Goal: Transaction & Acquisition: Download file/media

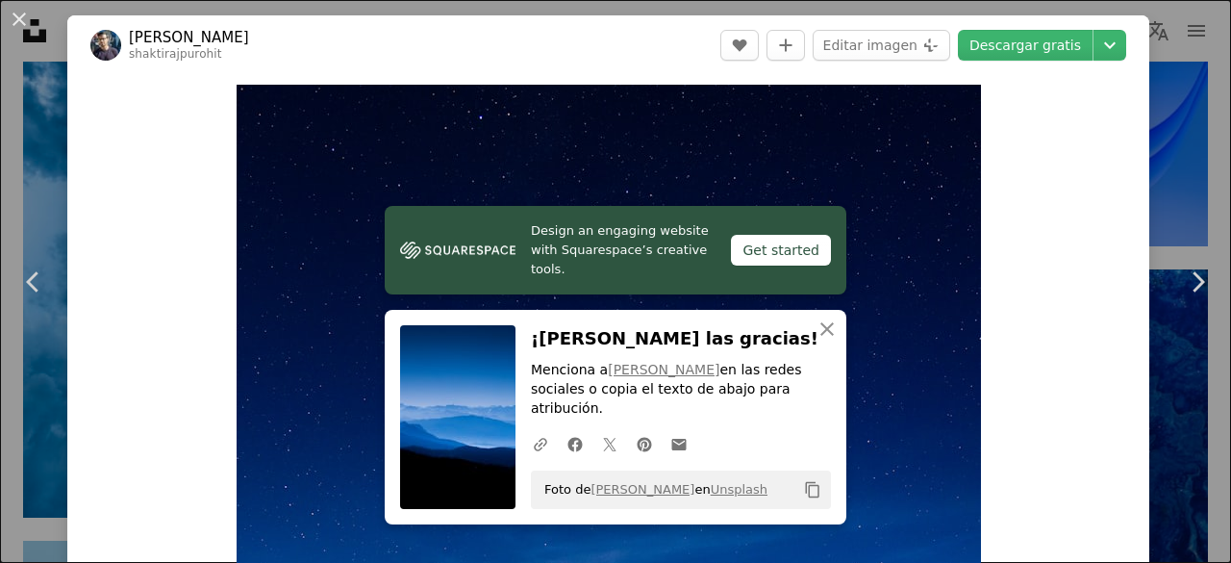
scroll to position [1295, 0]
click at [1000, 285] on div "Zoom in" at bounding box center [608, 363] width 1082 height 577
drag, startPoint x: 1000, startPoint y: 285, endPoint x: 1094, endPoint y: 46, distance: 256.5
click at [1094, 46] on div "[PERSON_NAME] shaktirajpurohit A heart A plus sign Editar imagen Plus sign for …" at bounding box center [608, 470] width 1082 height 910
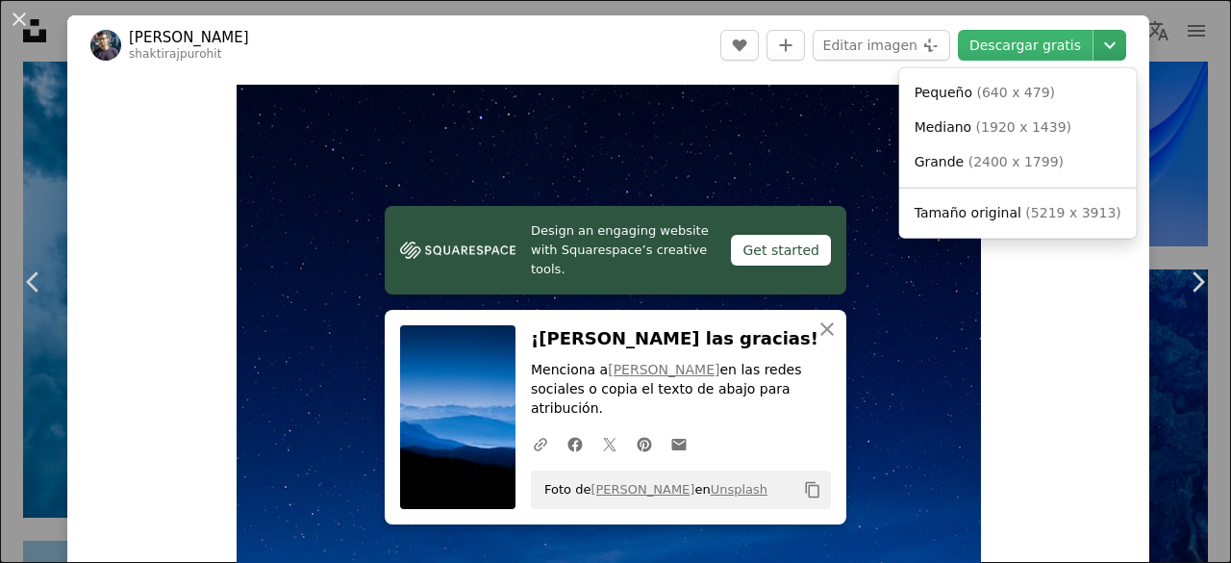
click at [1104, 46] on icon "Elegir el tamaño de descarga" at bounding box center [1110, 45] width 12 height 7
click at [1104, 47] on icon "Elegir el tamaño de descarga" at bounding box center [1110, 45] width 12 height 7
click at [1025, 207] on span "( 5219 x 3913 )" at bounding box center [1072, 212] width 95 height 15
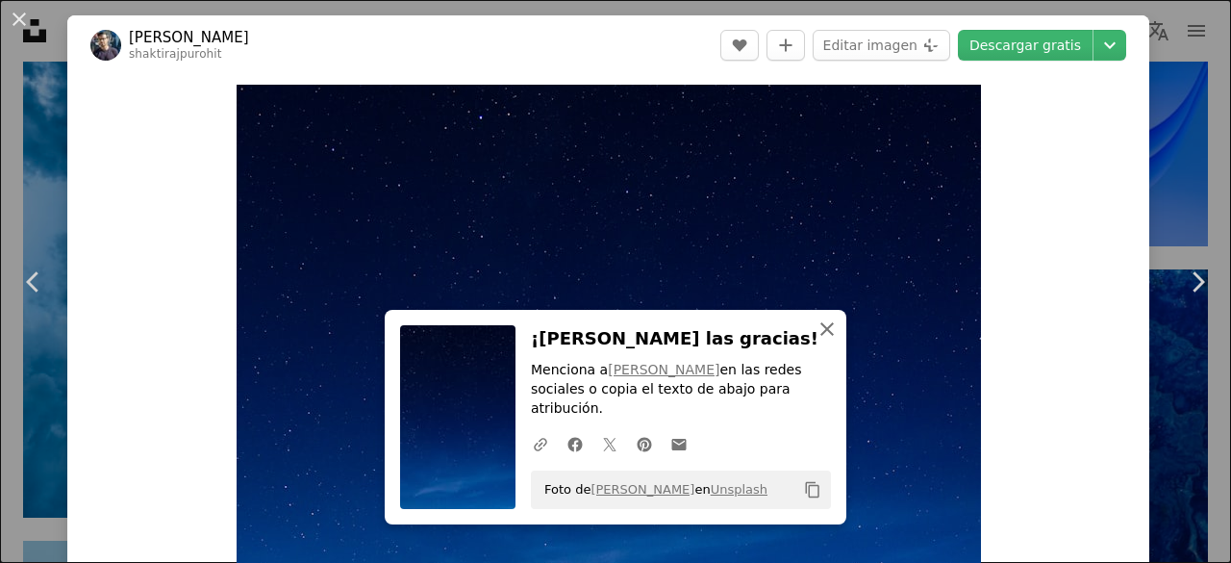
click at [829, 340] on icon "An X shape" at bounding box center [827, 328] width 23 height 23
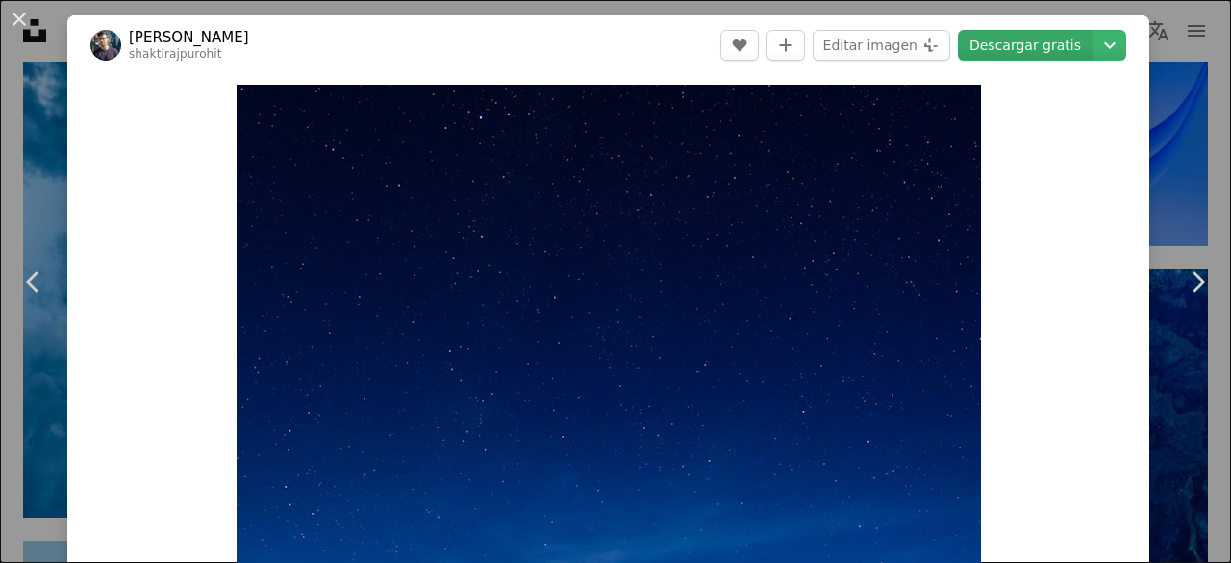
click at [1049, 49] on link "Descargar gratis" at bounding box center [1025, 45] width 135 height 31
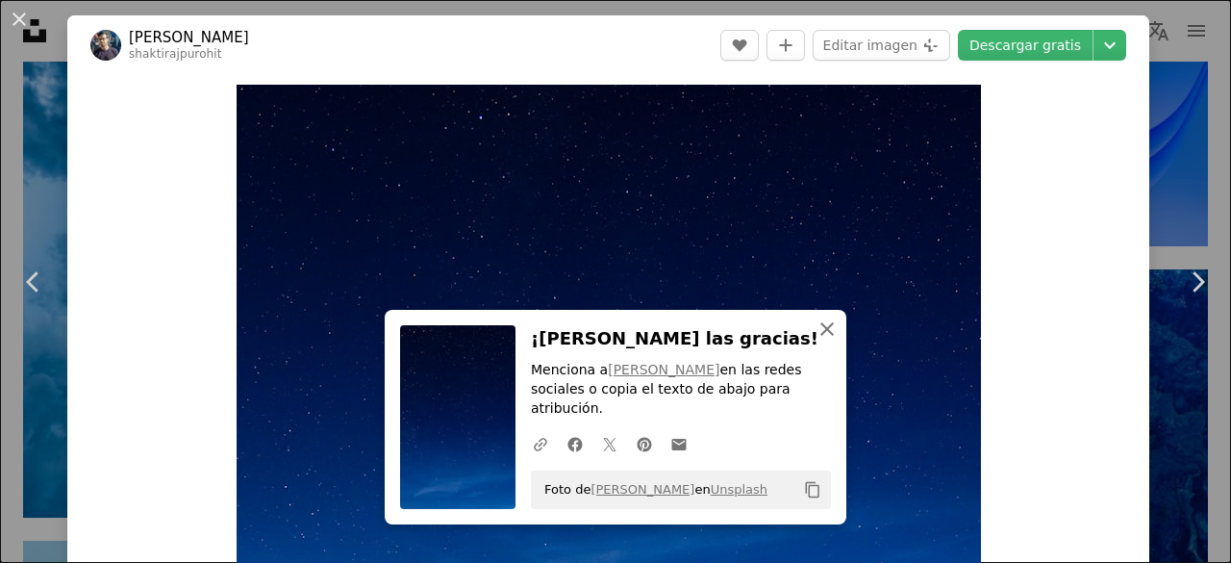
click at [822, 338] on icon "An X shape" at bounding box center [827, 328] width 23 height 23
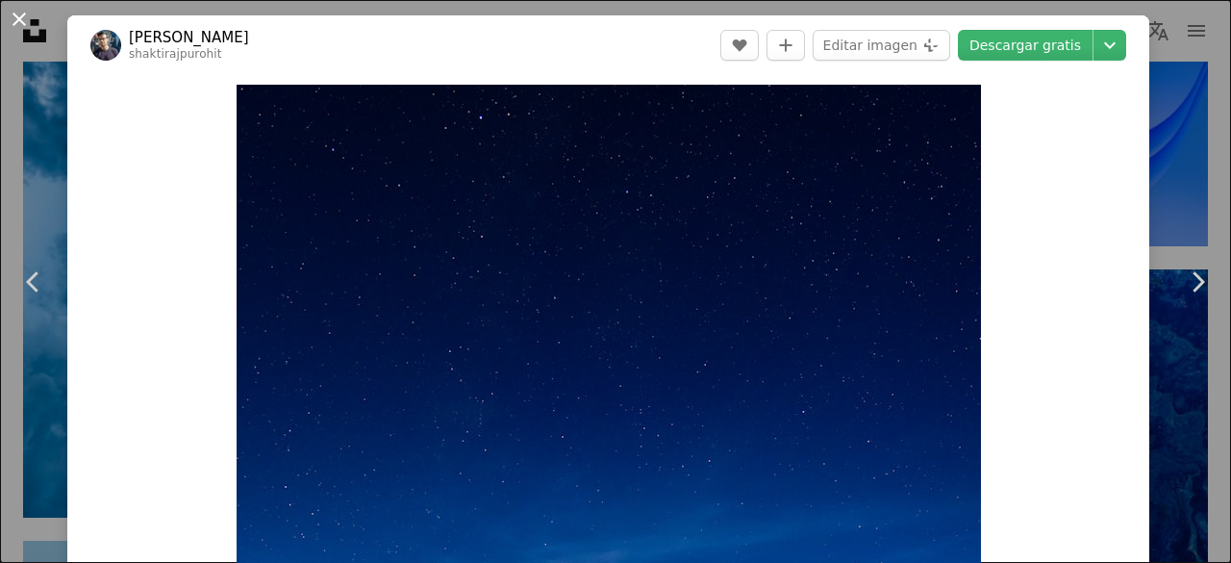
click at [14, 14] on button "An X shape" at bounding box center [19, 19] width 23 height 23
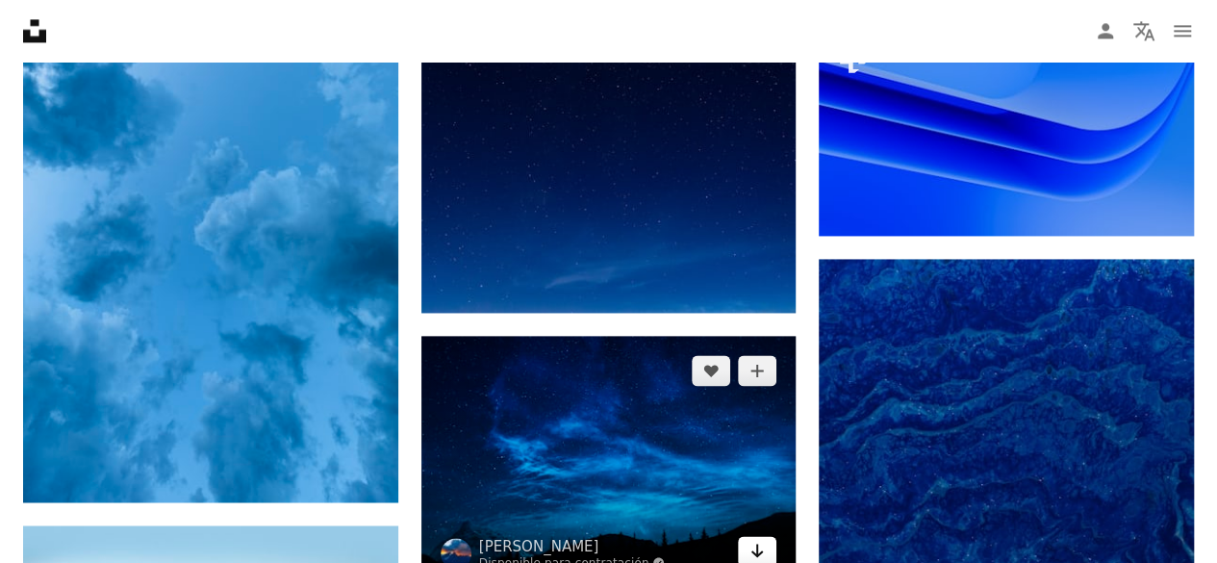
click at [754, 548] on icon "Arrow pointing down" at bounding box center [756, 550] width 15 height 23
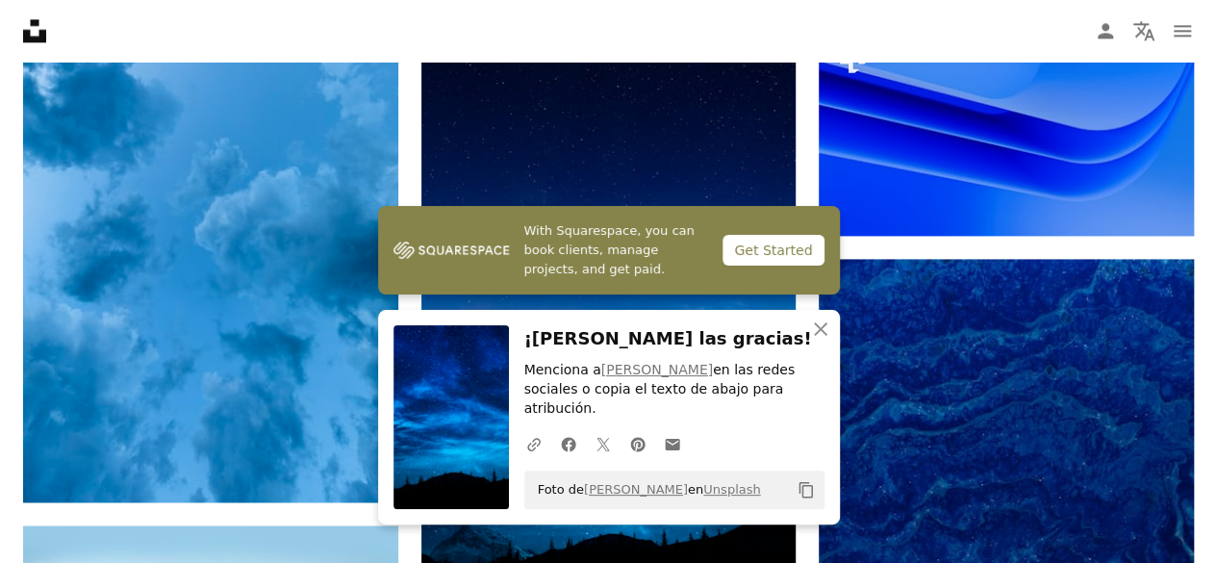
click at [806, 486] on icon "Copiar al portapapeles" at bounding box center [804, 490] width 13 height 16
click at [767, 265] on div "Get Started" at bounding box center [772, 250] width 101 height 31
